Goal: Transaction & Acquisition: Obtain resource

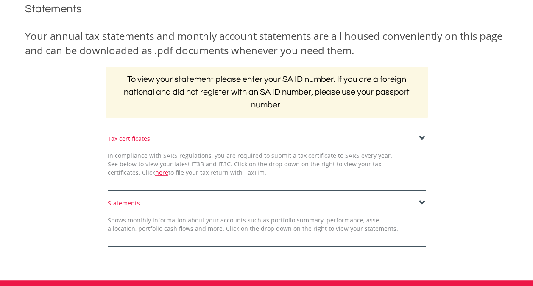
scroll to position [116, 0]
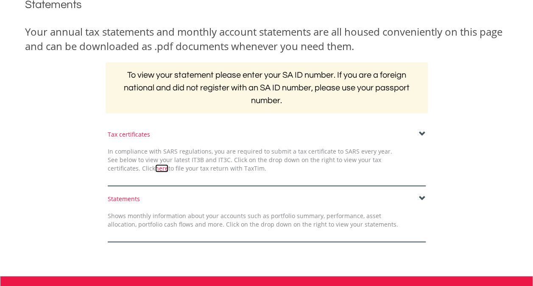
click at [155, 167] on link "here" at bounding box center [161, 168] width 13 height 8
click at [421, 131] on span at bounding box center [422, 134] width 7 height 7
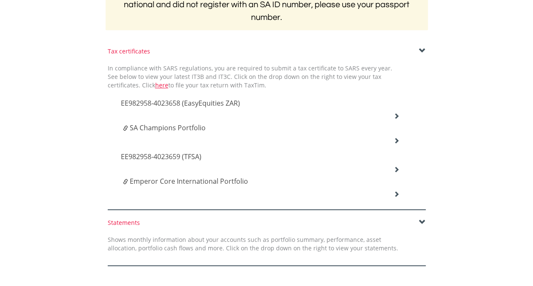
scroll to position [201, 0]
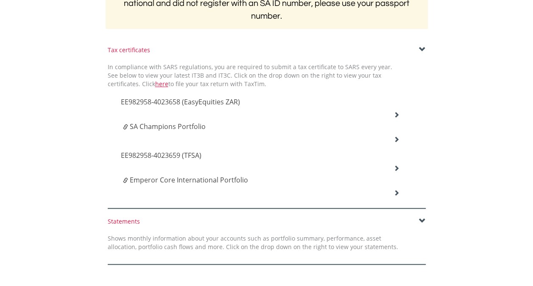
click at [209, 179] on span "Emperor Core International Portfolio" at bounding box center [189, 179] width 118 height 9
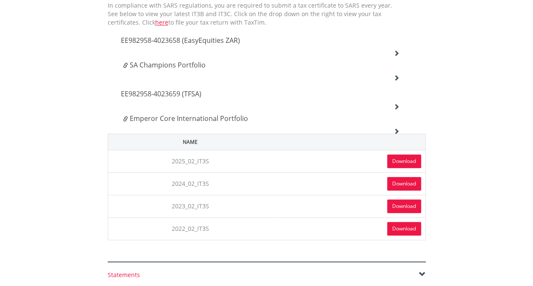
scroll to position [270, 0]
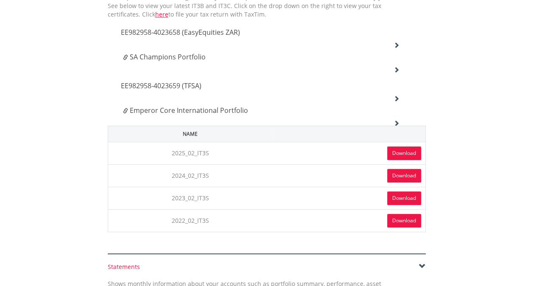
click at [405, 153] on link "Download" at bounding box center [404, 153] width 34 height 14
click at [232, 111] on span "Emperor Core International Portfolio" at bounding box center [189, 110] width 118 height 9
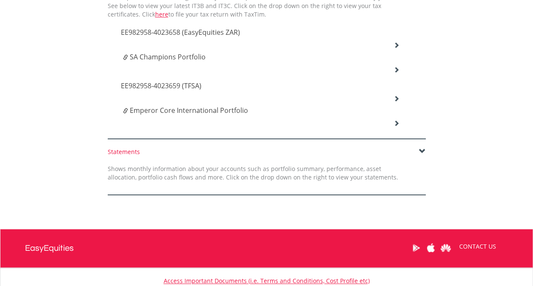
click at [395, 97] on icon at bounding box center [396, 98] width 6 height 6
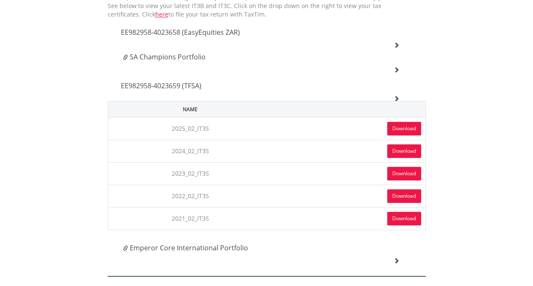
click at [397, 126] on link "Download" at bounding box center [404, 129] width 34 height 14
click at [176, 82] on span "EE982958-4023659 (TFSA)" at bounding box center [161, 85] width 81 height 9
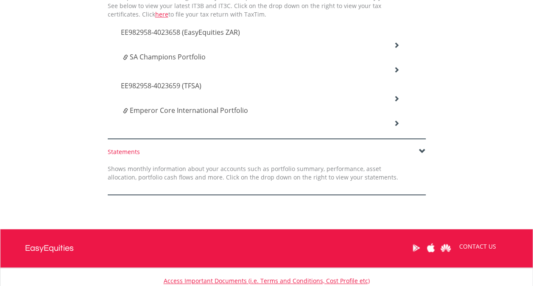
click at [395, 67] on icon at bounding box center [396, 70] width 6 height 6
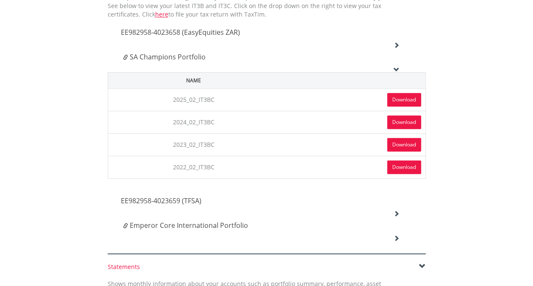
click at [404, 103] on link "Download" at bounding box center [404, 100] width 34 height 14
click at [194, 57] on span "SA Champions Portfolio" at bounding box center [168, 56] width 76 height 9
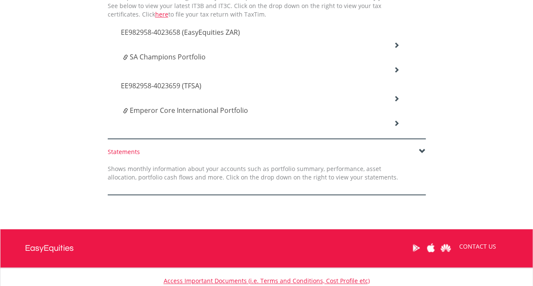
click at [177, 30] on span "EE982958-4023658 (EasyEquities ZAR)" at bounding box center [180, 32] width 119 height 9
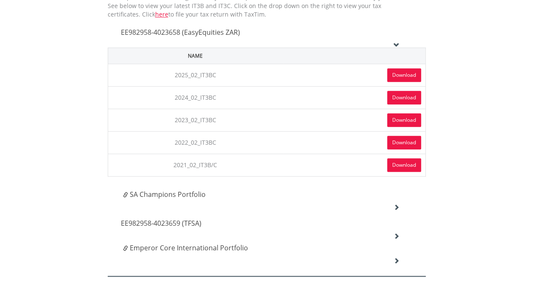
click at [402, 75] on link "Download" at bounding box center [404, 75] width 34 height 14
click at [399, 94] on link "Download" at bounding box center [404, 98] width 34 height 14
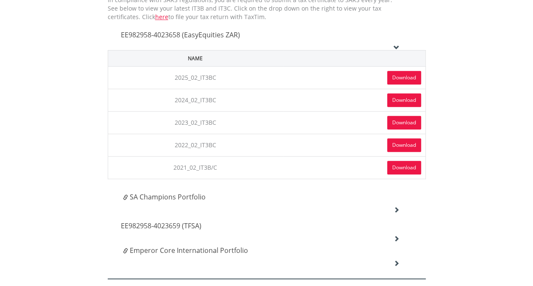
scroll to position [263, 0]
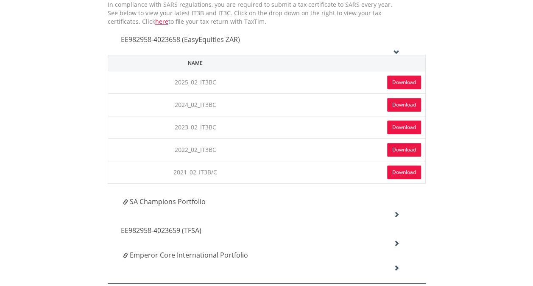
click at [218, 40] on span "EE982958-4023658 (EasyEquities ZAR)" at bounding box center [180, 39] width 119 height 9
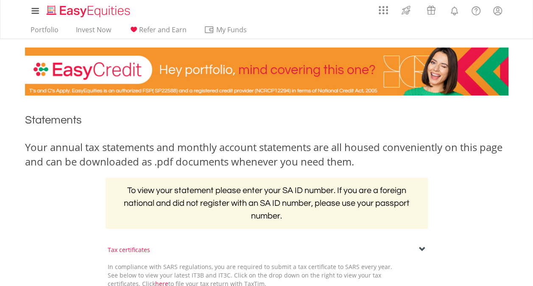
scroll to position [0, 0]
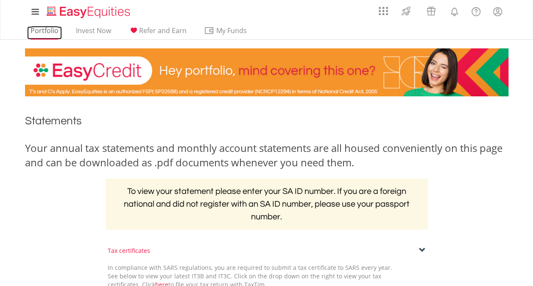
click at [51, 28] on link "Portfolio" at bounding box center [44, 32] width 35 height 13
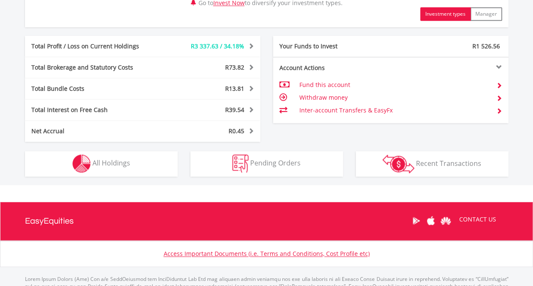
scroll to position [463, 0]
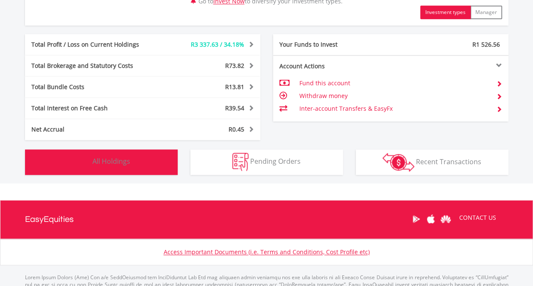
click at [136, 158] on button "Holdings All Holdings" at bounding box center [101, 161] width 153 height 25
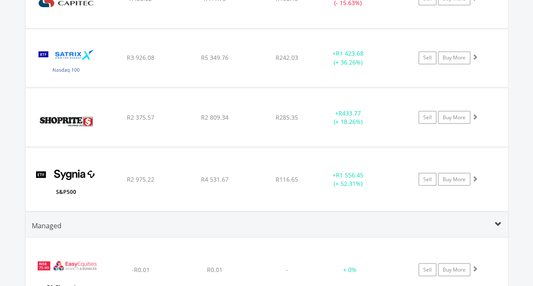
scroll to position [738, 0]
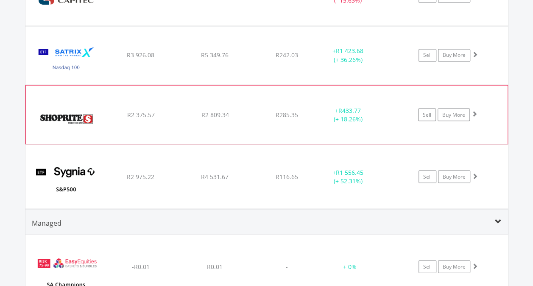
click at [474, 112] on span at bounding box center [475, 113] width 6 height 6
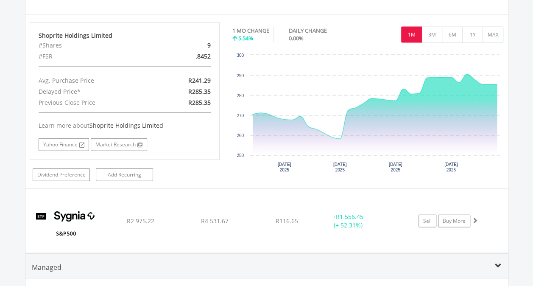
scroll to position [868, 0]
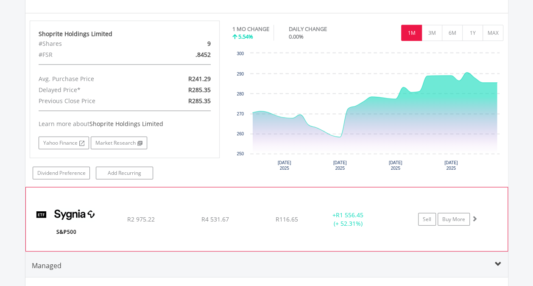
click at [473, 215] on span at bounding box center [475, 218] width 6 height 6
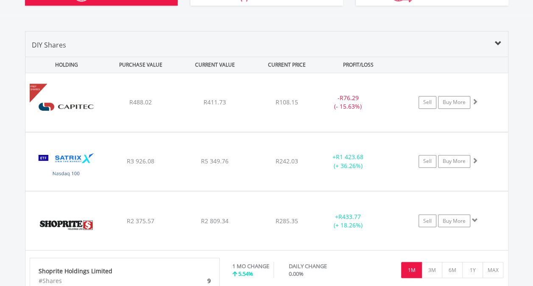
scroll to position [633, 0]
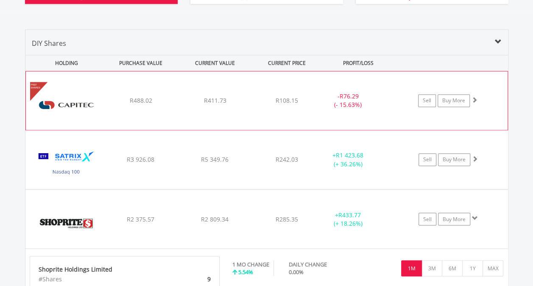
click at [474, 98] on span at bounding box center [475, 100] width 6 height 6
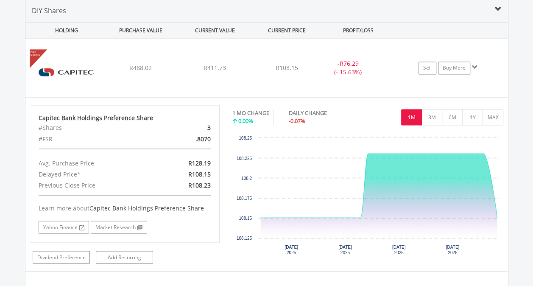
scroll to position [664, 0]
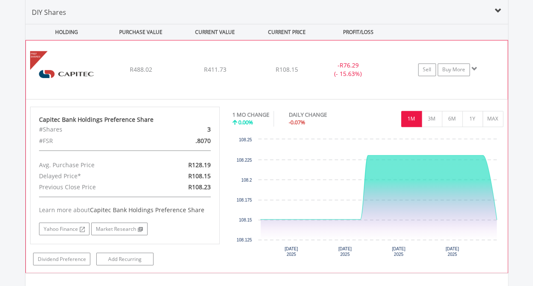
click at [475, 66] on span at bounding box center [475, 69] width 6 height 6
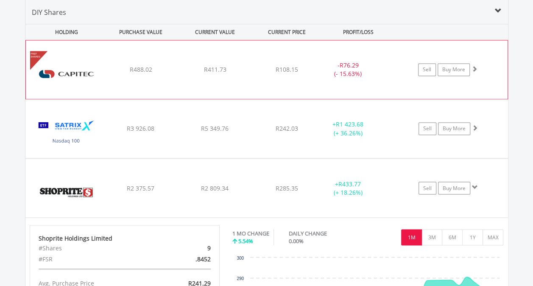
click at [475, 66] on span at bounding box center [475, 69] width 6 height 6
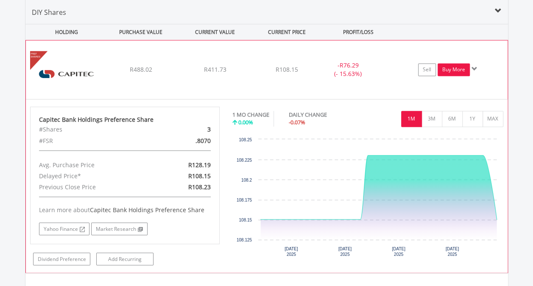
click at [452, 66] on link "Buy More" at bounding box center [454, 69] width 32 height 13
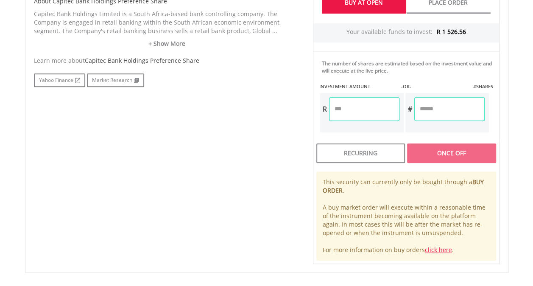
scroll to position [458, 0]
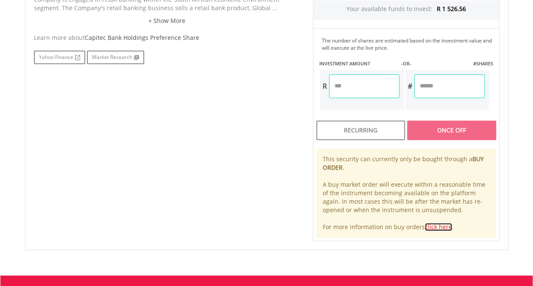
click at [442, 224] on link "click here" at bounding box center [438, 227] width 27 height 8
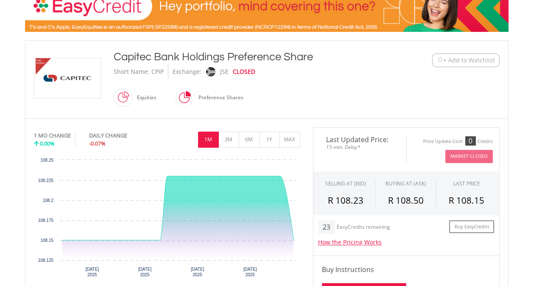
scroll to position [136, 0]
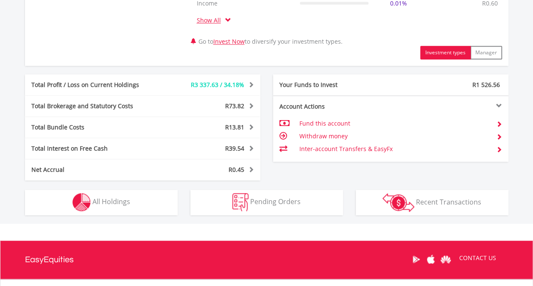
scroll to position [421, 0]
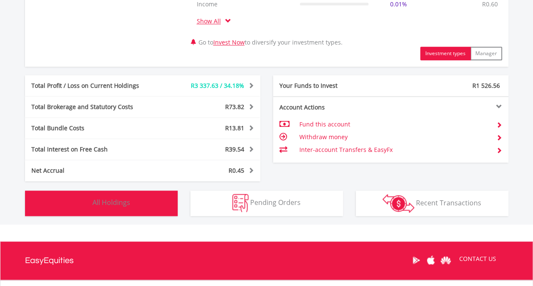
click at [123, 205] on span "All Holdings" at bounding box center [111, 202] width 38 height 9
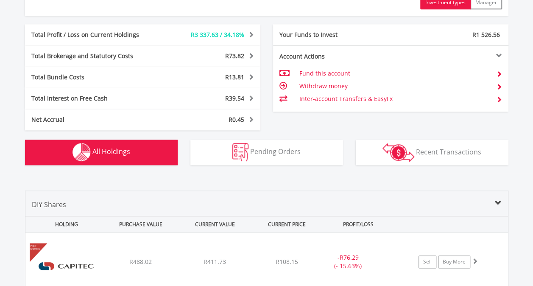
scroll to position [470, 0]
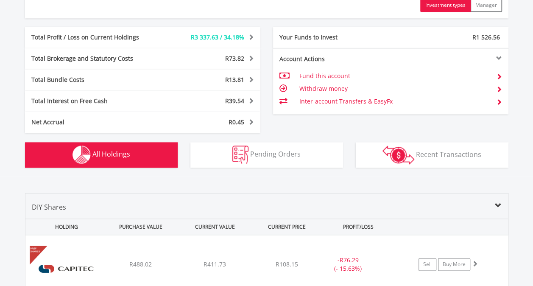
click at [103, 153] on span "All Holdings" at bounding box center [111, 153] width 38 height 9
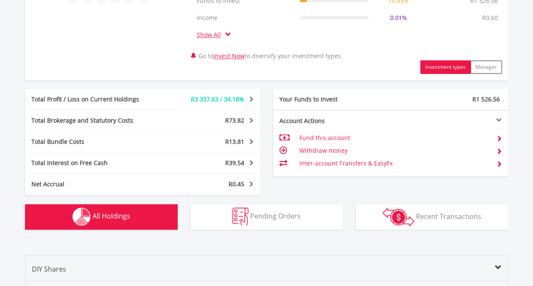
scroll to position [483, 0]
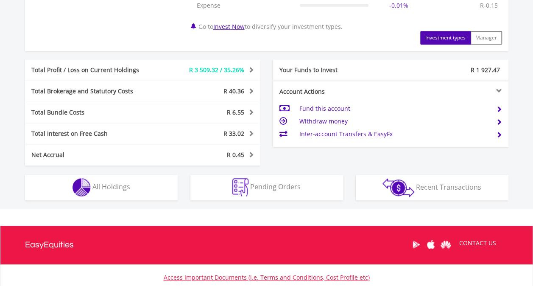
scroll to position [422, 0]
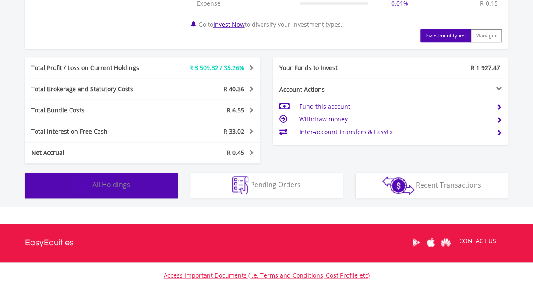
click at [128, 184] on span "All Holdings" at bounding box center [111, 184] width 38 height 9
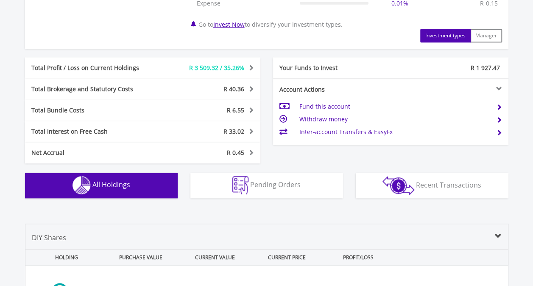
scroll to position [645, 0]
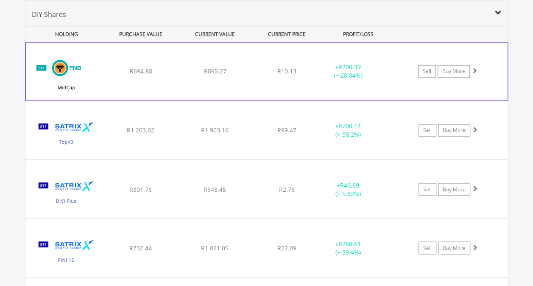
click at [476, 68] on span at bounding box center [475, 70] width 6 height 6
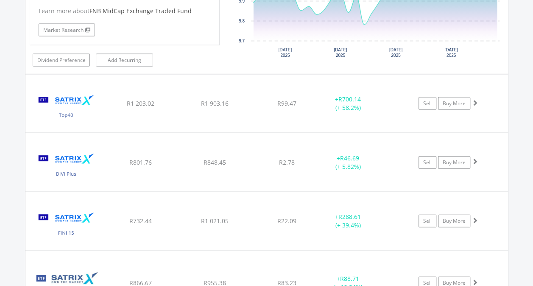
scroll to position [841, 0]
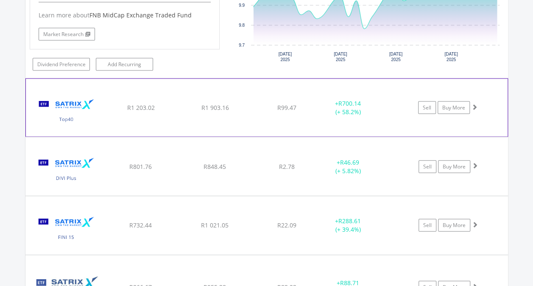
click at [474, 104] on span at bounding box center [475, 107] width 6 height 6
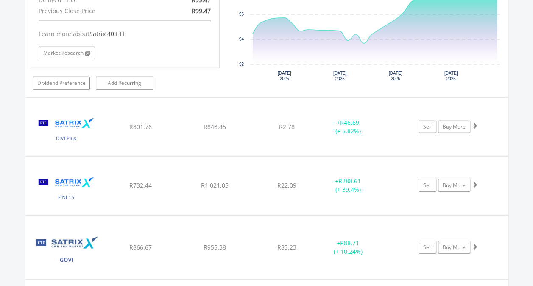
scroll to position [1059, 0]
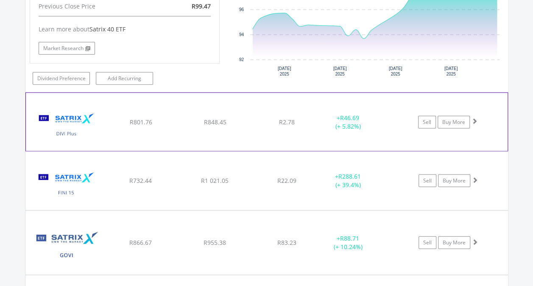
click at [474, 118] on span at bounding box center [475, 121] width 6 height 6
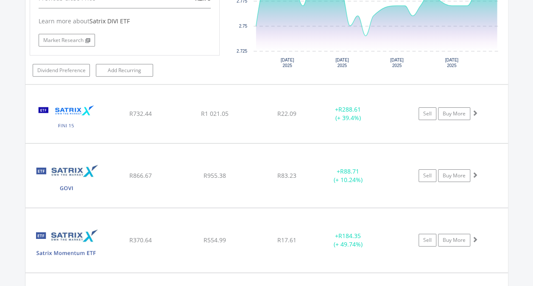
scroll to position [1302, 0]
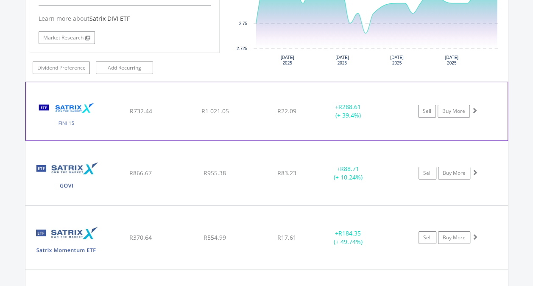
click at [473, 107] on span at bounding box center [475, 110] width 6 height 6
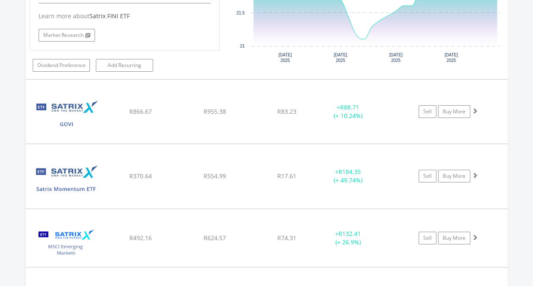
scroll to position [1550, 0]
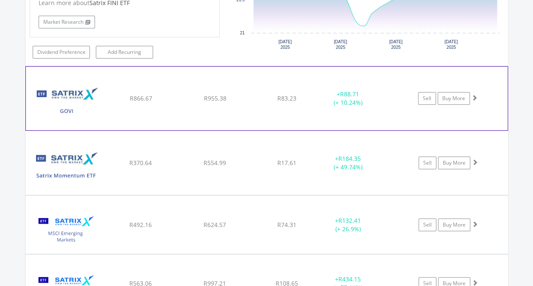
click at [474, 95] on span at bounding box center [475, 98] width 6 height 6
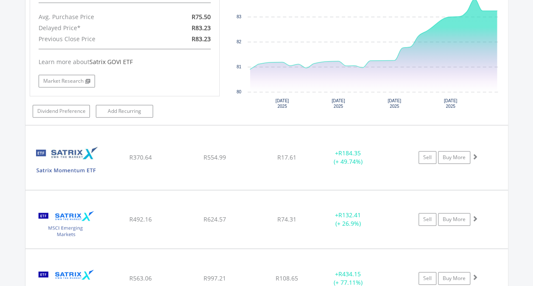
scroll to position [1732, 0]
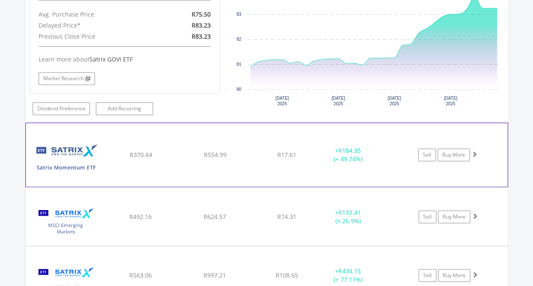
click at [474, 151] on span at bounding box center [475, 154] width 6 height 6
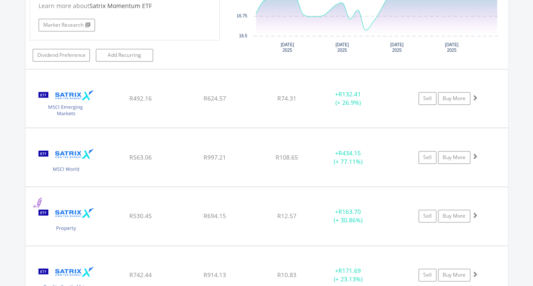
scroll to position [2027, 0]
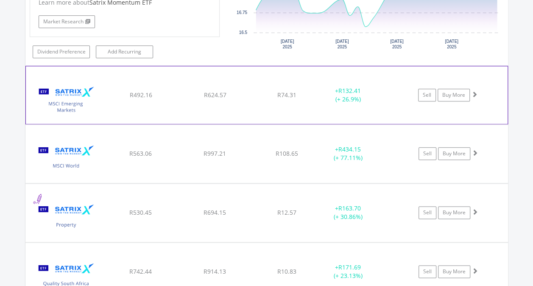
click at [473, 91] on span at bounding box center [475, 94] width 6 height 6
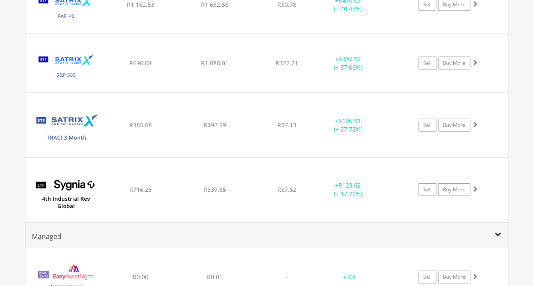
scroll to position [2529, 0]
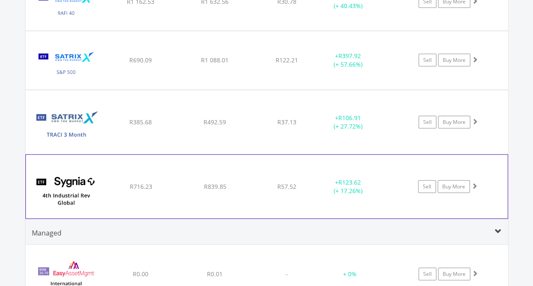
click at [474, 183] on span at bounding box center [475, 186] width 6 height 6
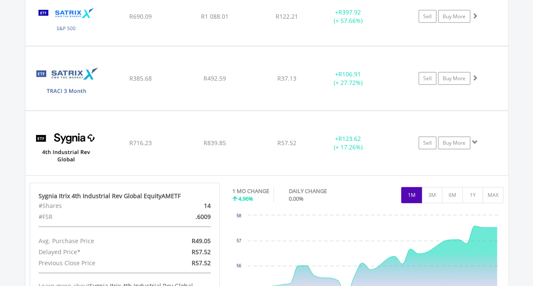
scroll to position [2583, 0]
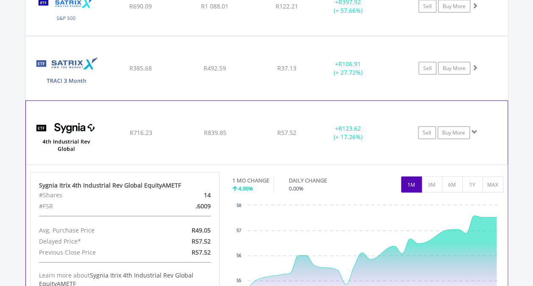
click at [472, 129] on span at bounding box center [475, 132] width 6 height 6
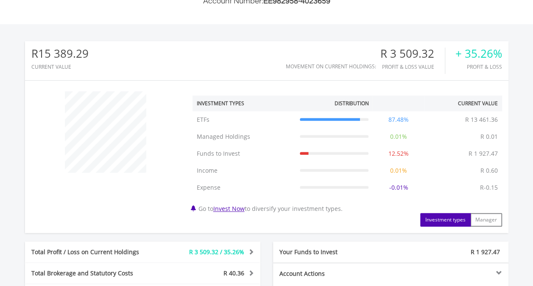
scroll to position [232, 0]
